Goal: Information Seeking & Learning: Understand process/instructions

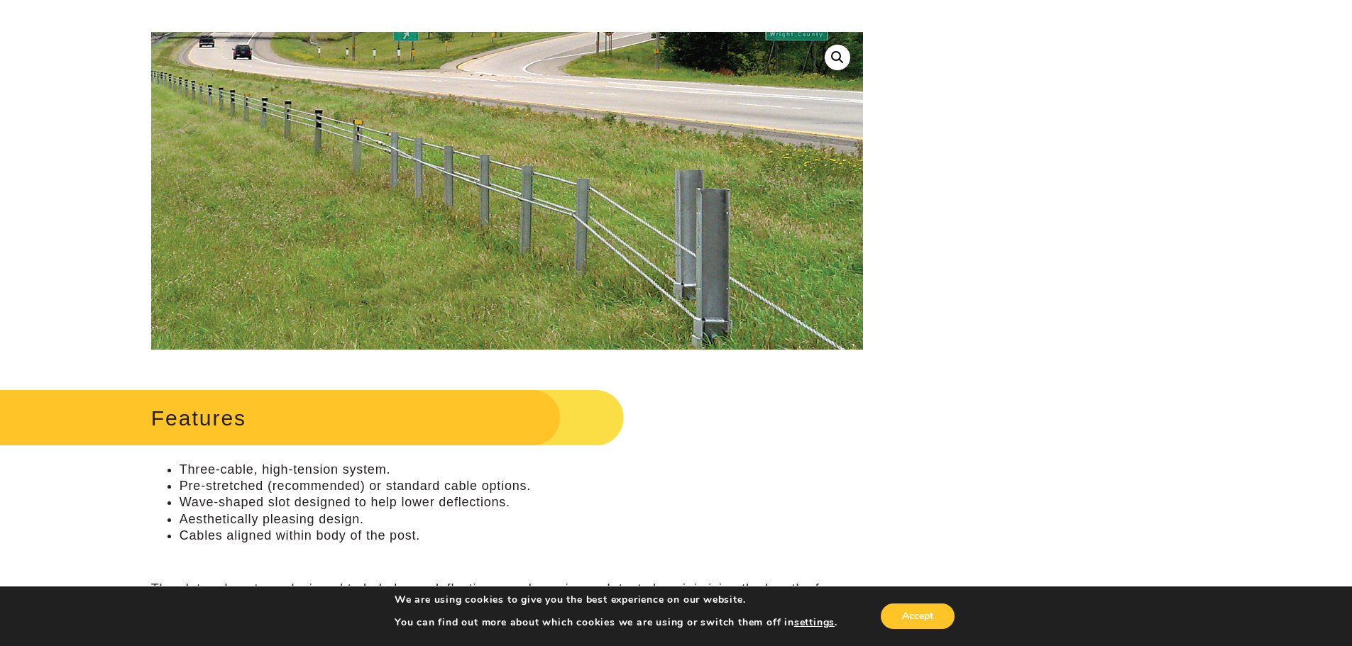
scroll to position [355, 0]
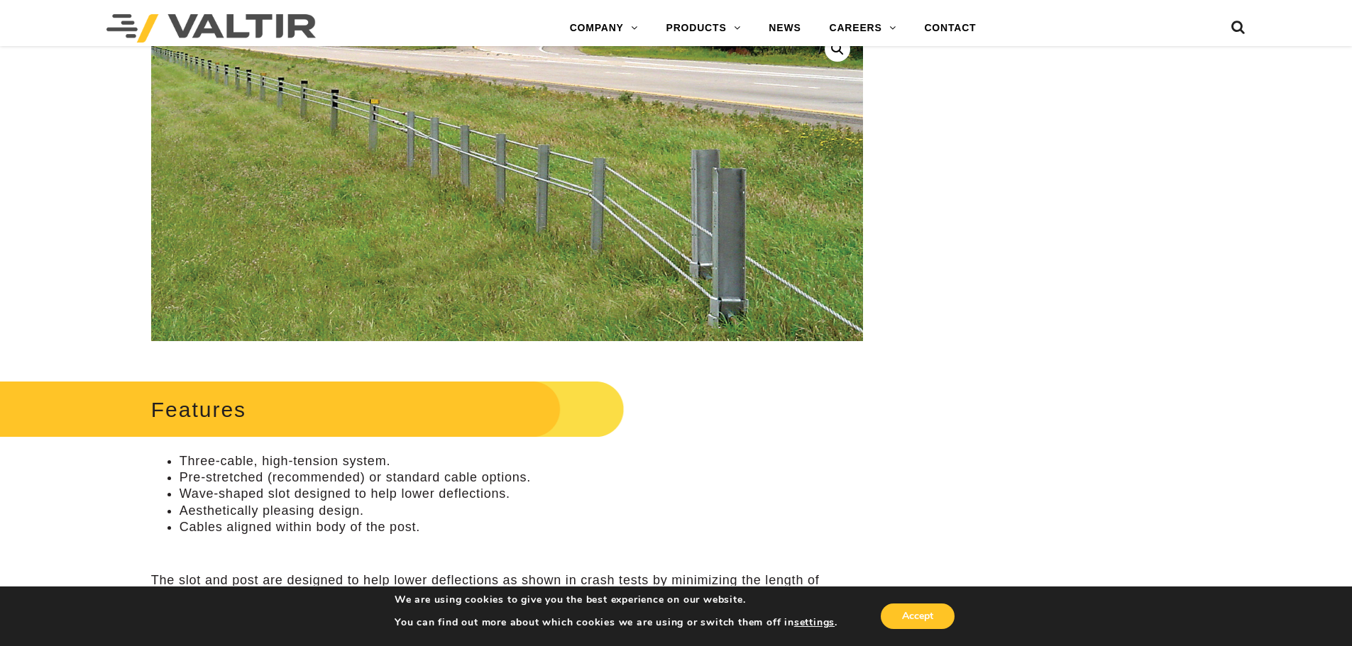
click at [250, 165] on img at bounding box center [540, 190] width 805 height 479
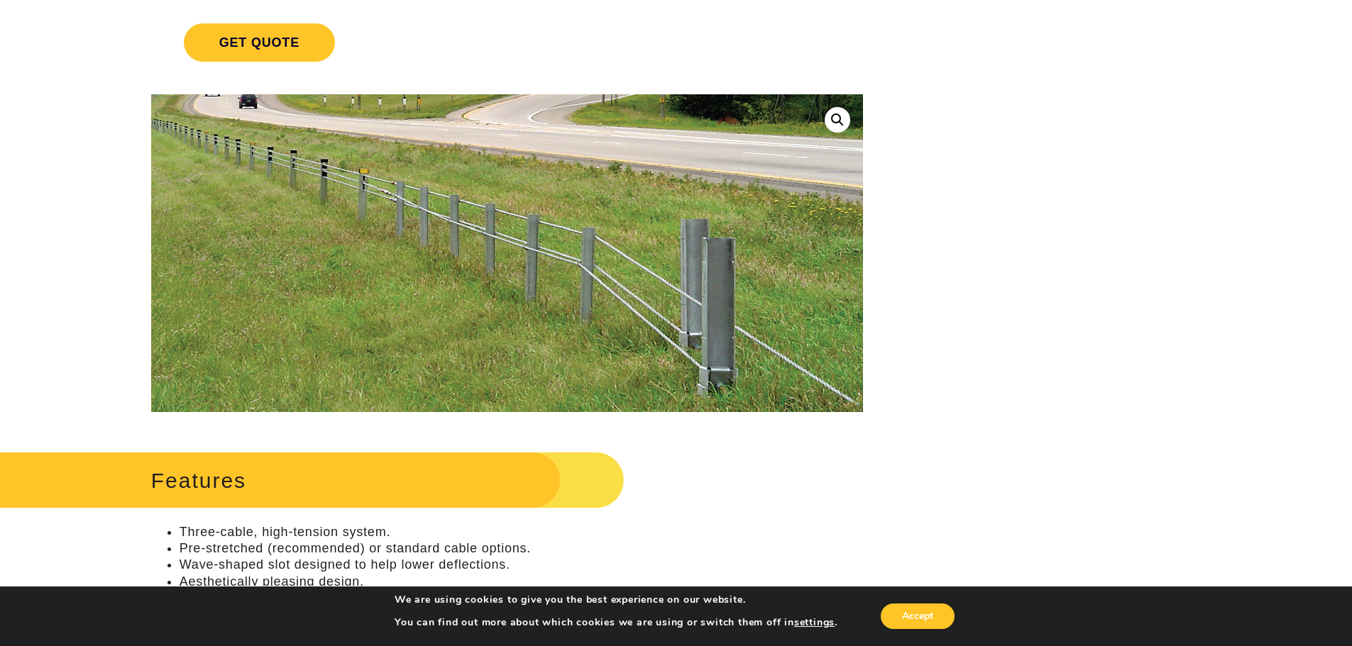
scroll to position [213, 0]
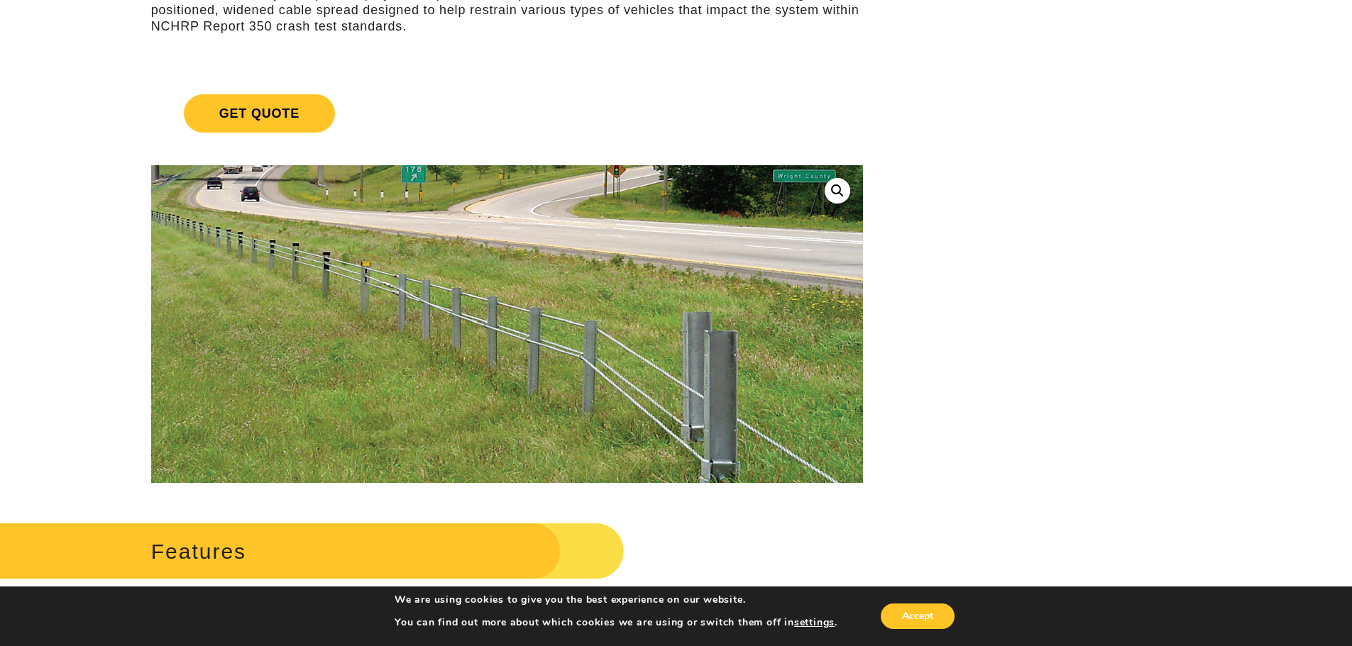
click at [317, 267] on img at bounding box center [531, 353] width 805 height 479
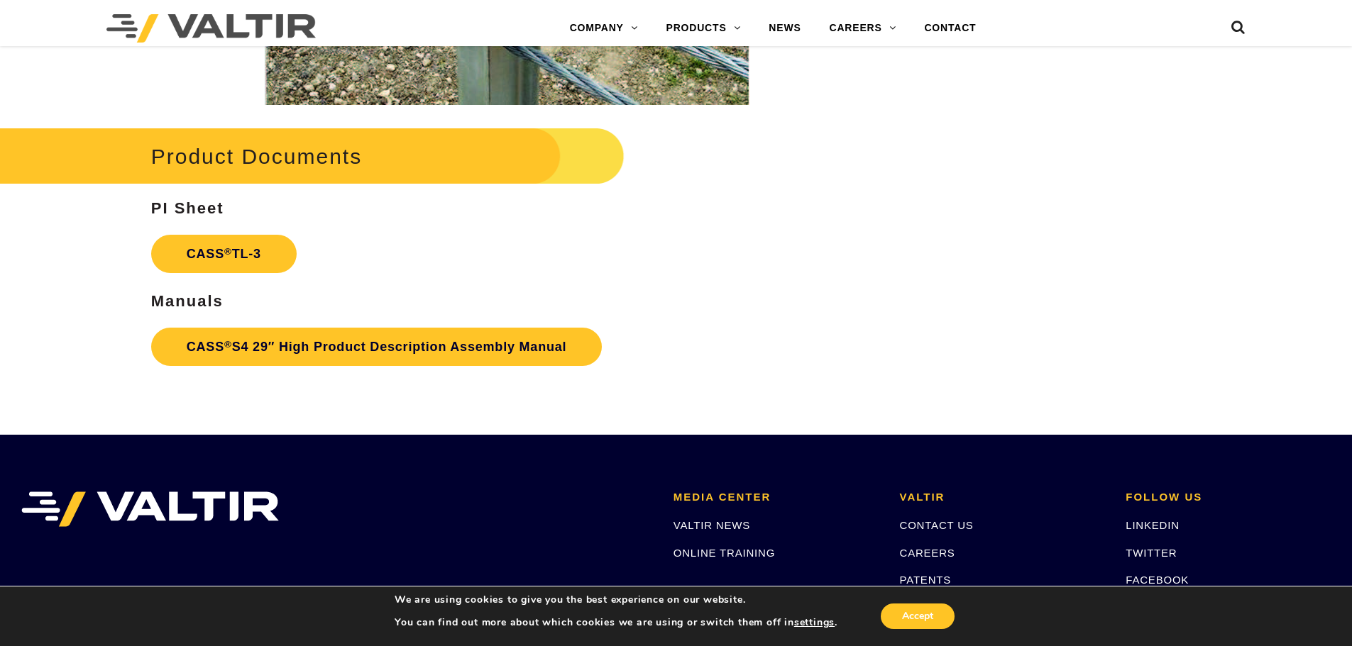
scroll to position [1987, 0]
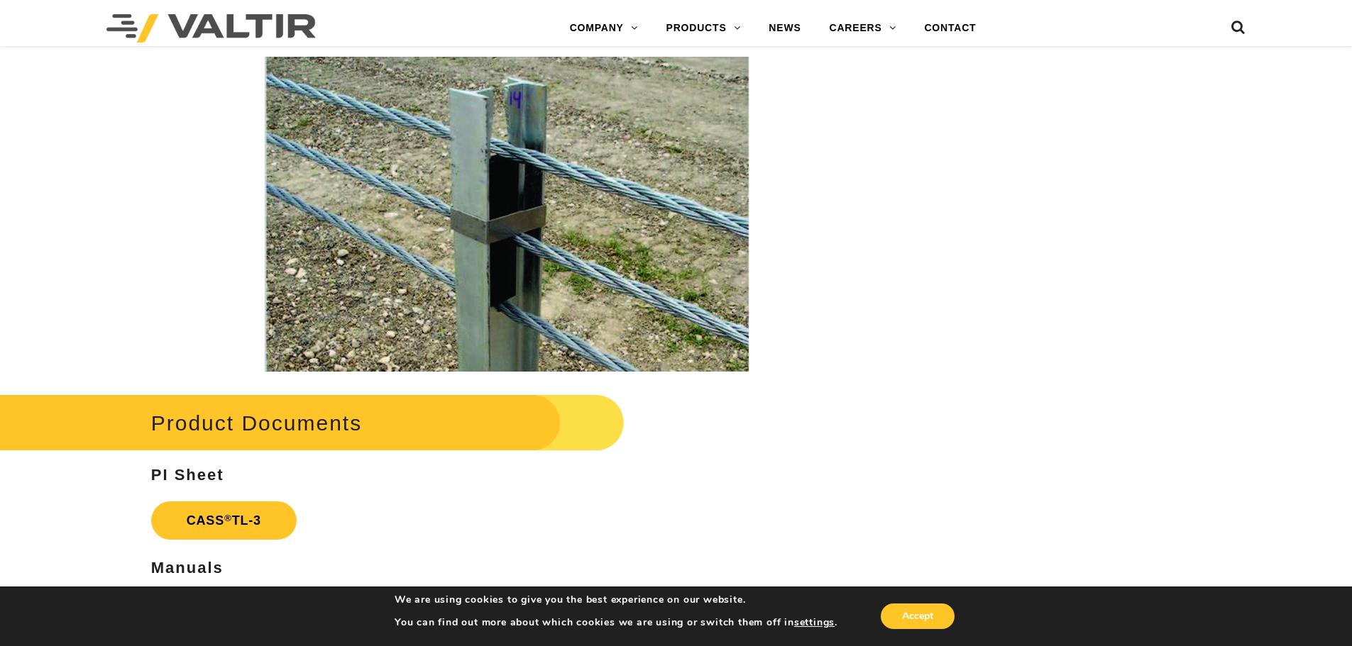
click at [520, 228] on img at bounding box center [507, 214] width 485 height 315
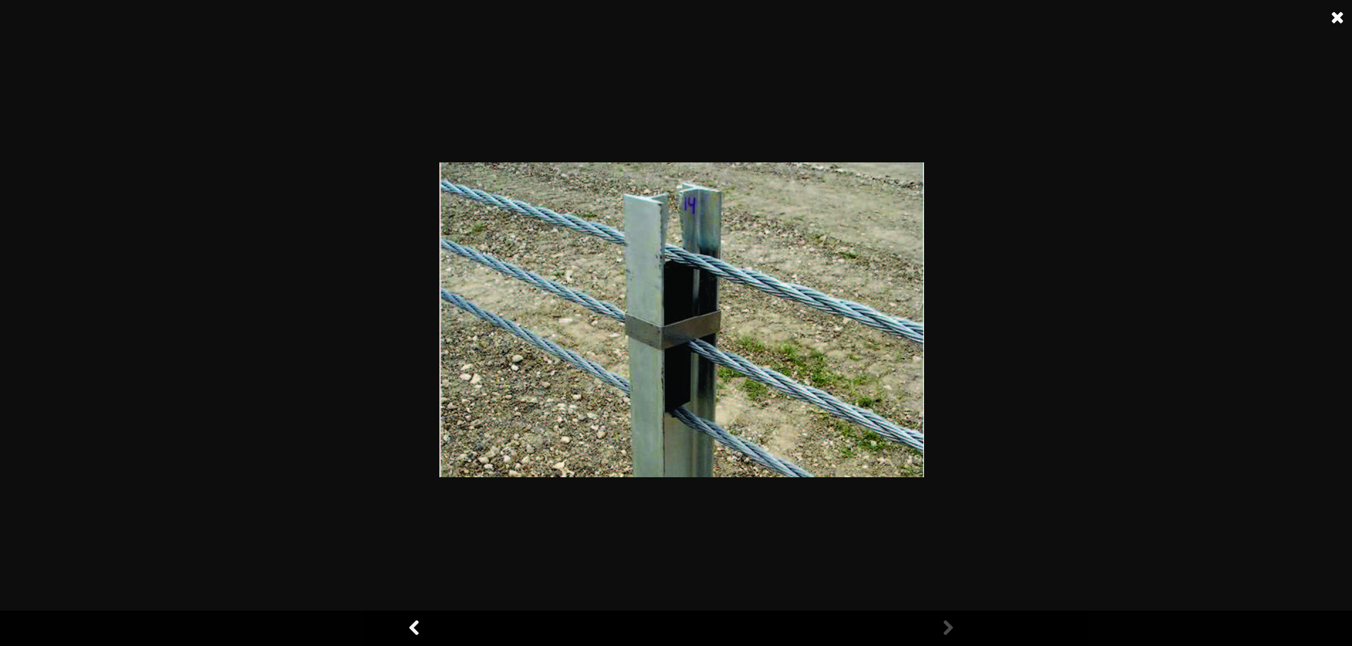
click at [673, 324] on img at bounding box center [681, 319] width 485 height 315
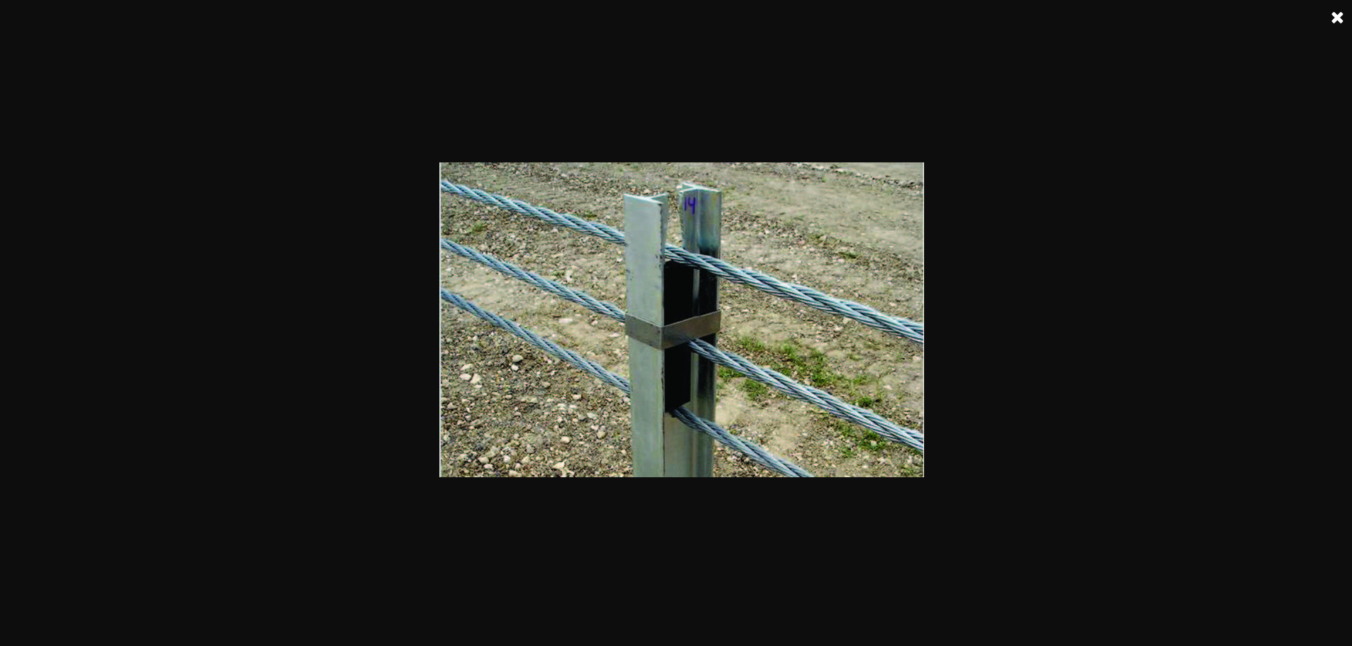
scroll to position [2200, 0]
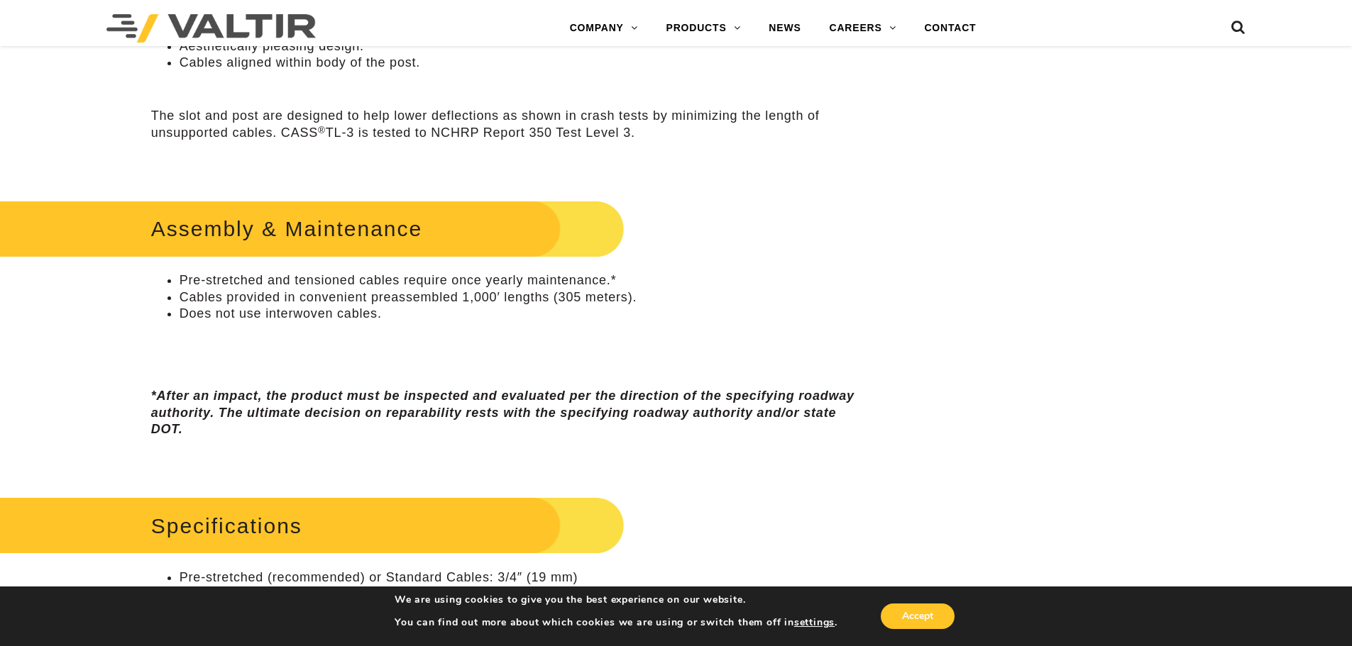
scroll to position [851, 0]
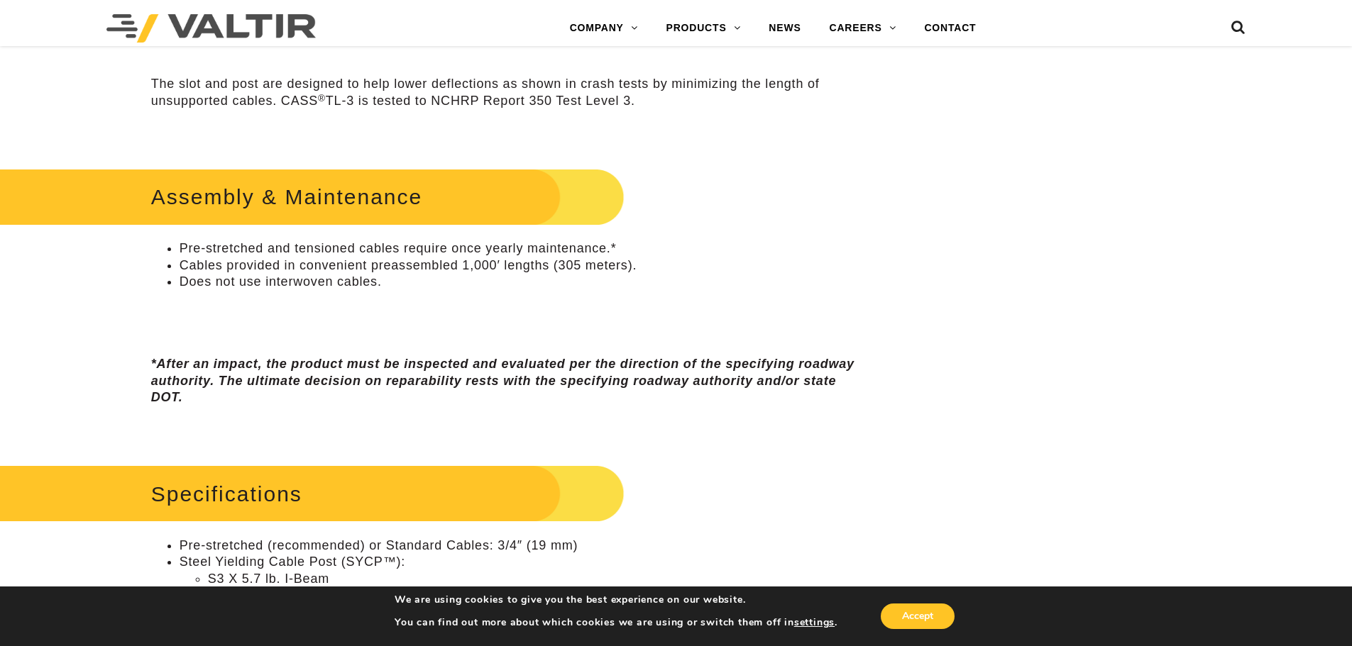
click at [219, 193] on h2 "Assembly & Maintenance" at bounding box center [286, 197] width 676 height 66
click at [243, 260] on li "Cables provided in convenient preassembled 1,000′ lengths (305 meters)." at bounding box center [521, 266] width 683 height 16
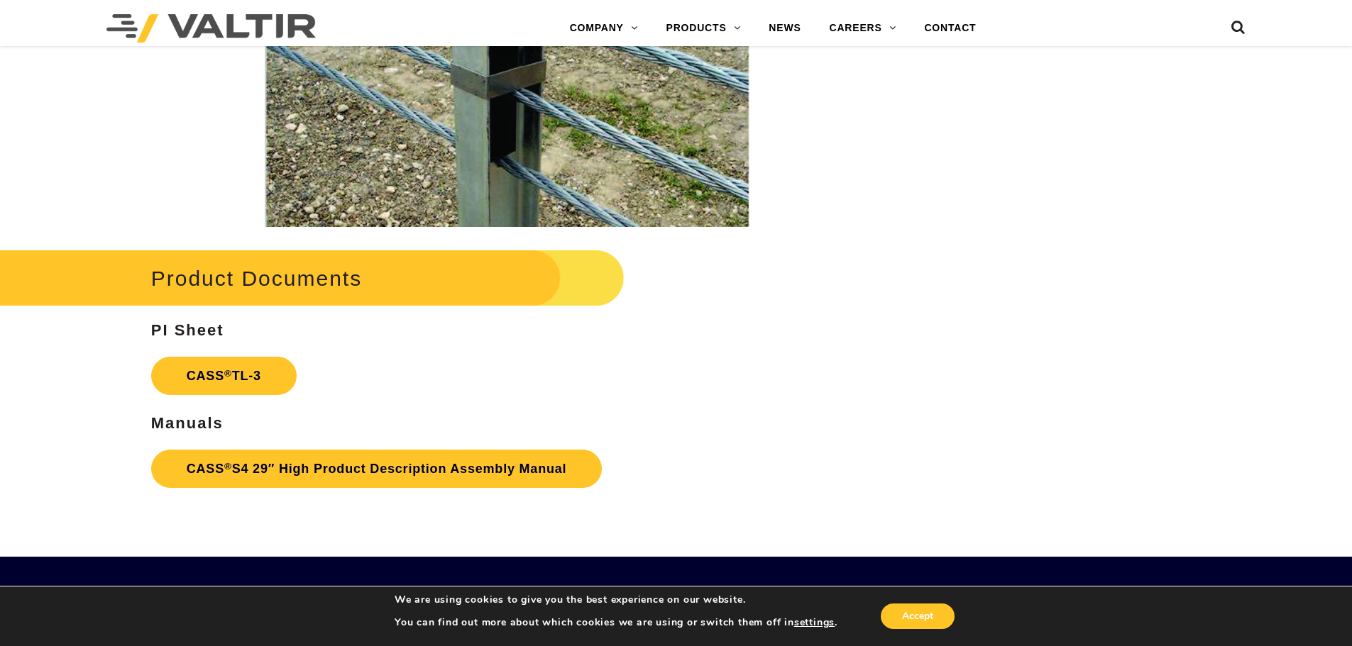
scroll to position [2342, 0]
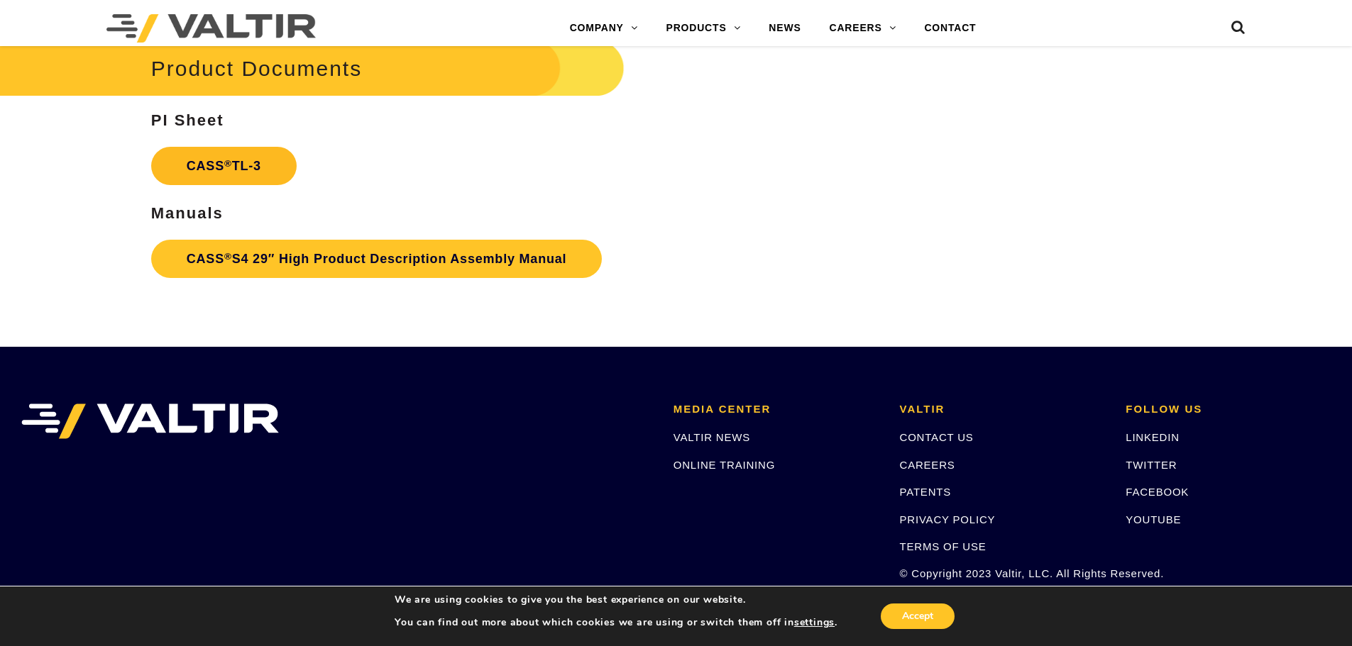
click at [216, 167] on link "CASS ® TL-3" at bounding box center [223, 166] width 145 height 38
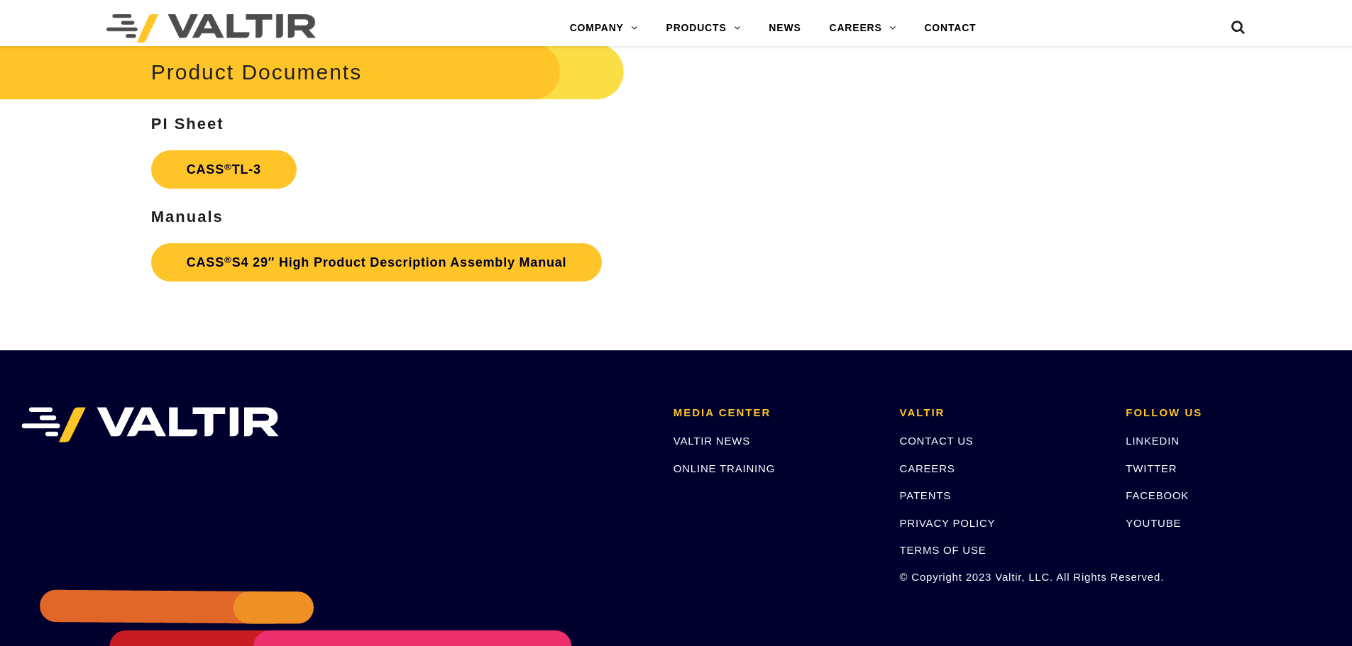
scroll to position [2342, 0]
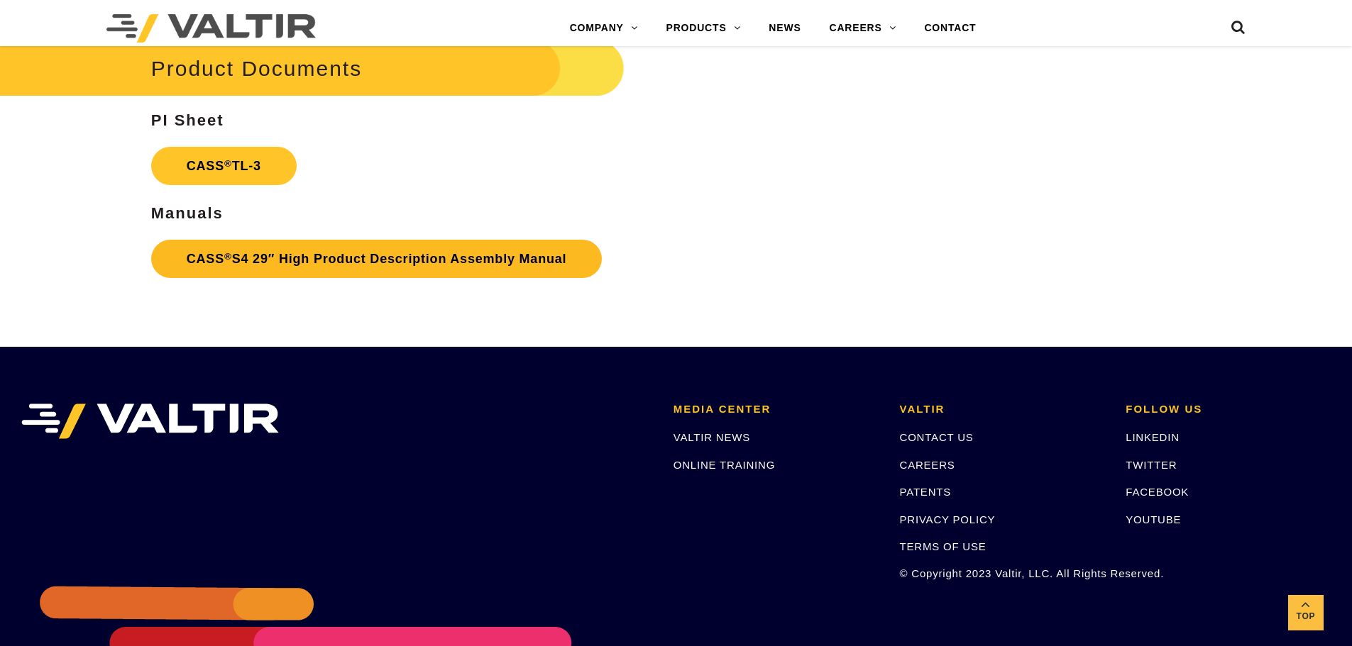
click at [378, 260] on link "CASS ® S4 29″ High Product Description Assembly Manual" at bounding box center [376, 259] width 451 height 38
